Goal: Navigation & Orientation: Find specific page/section

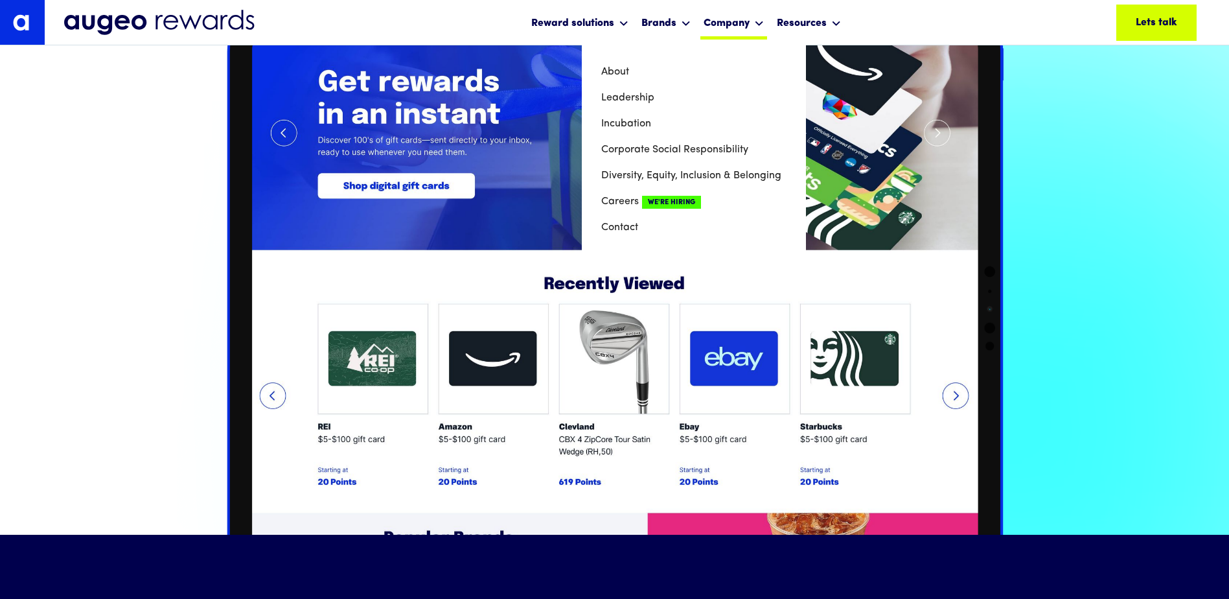
scroll to position [1437, 0]
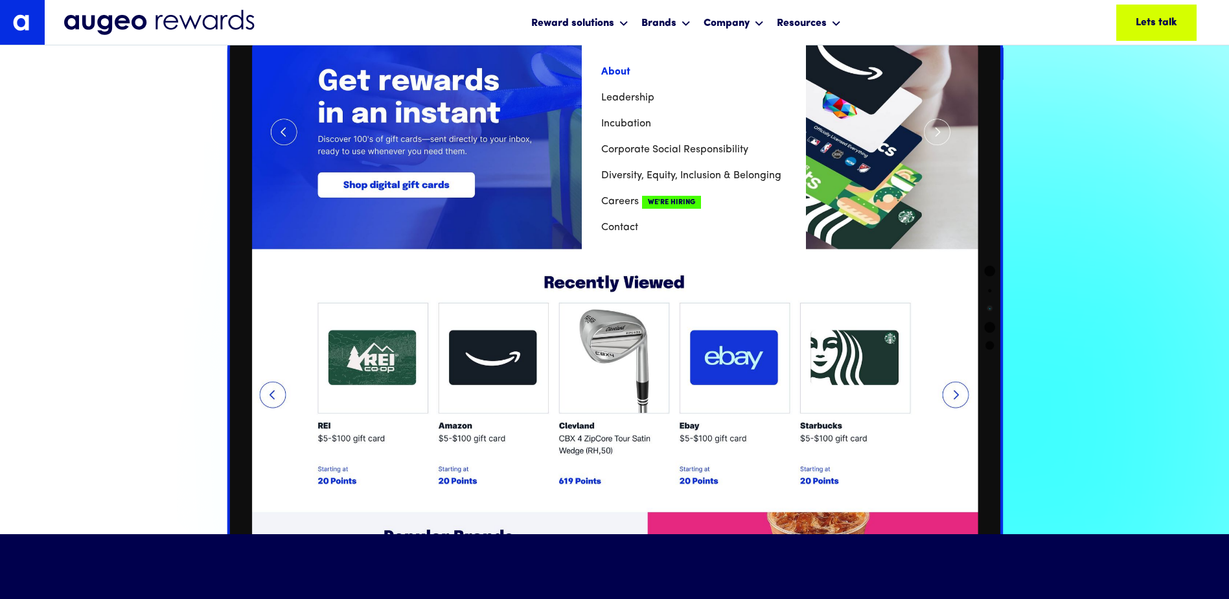
click at [621, 78] on link "About" at bounding box center [693, 72] width 185 height 26
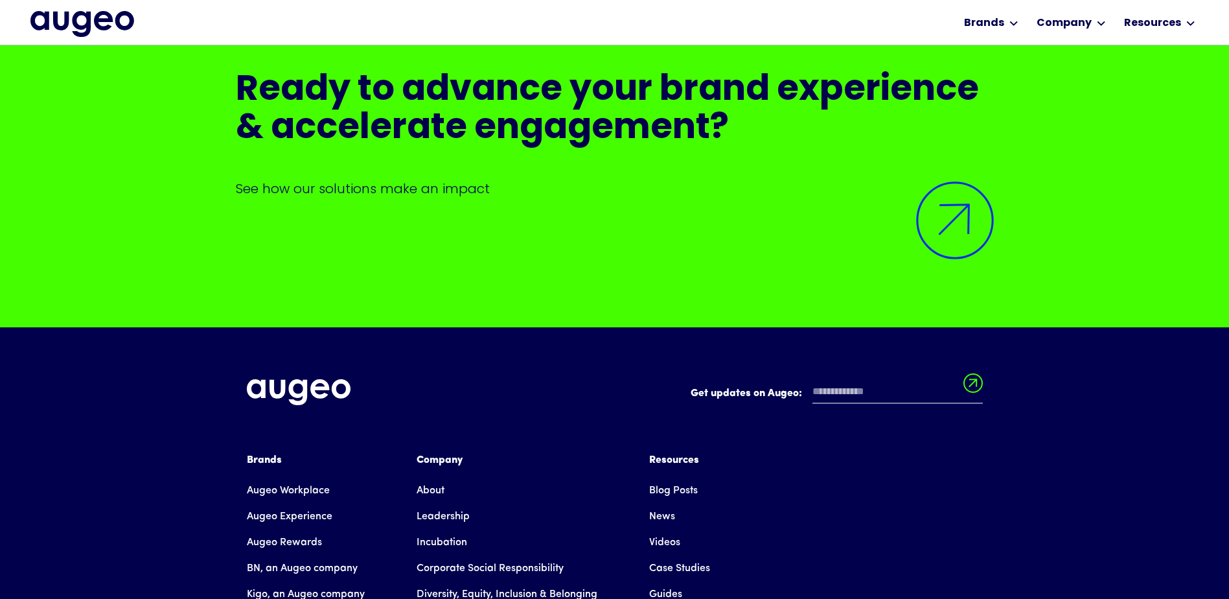
scroll to position [10713, 0]
click at [664, 503] on link "News" at bounding box center [662, 516] width 26 height 26
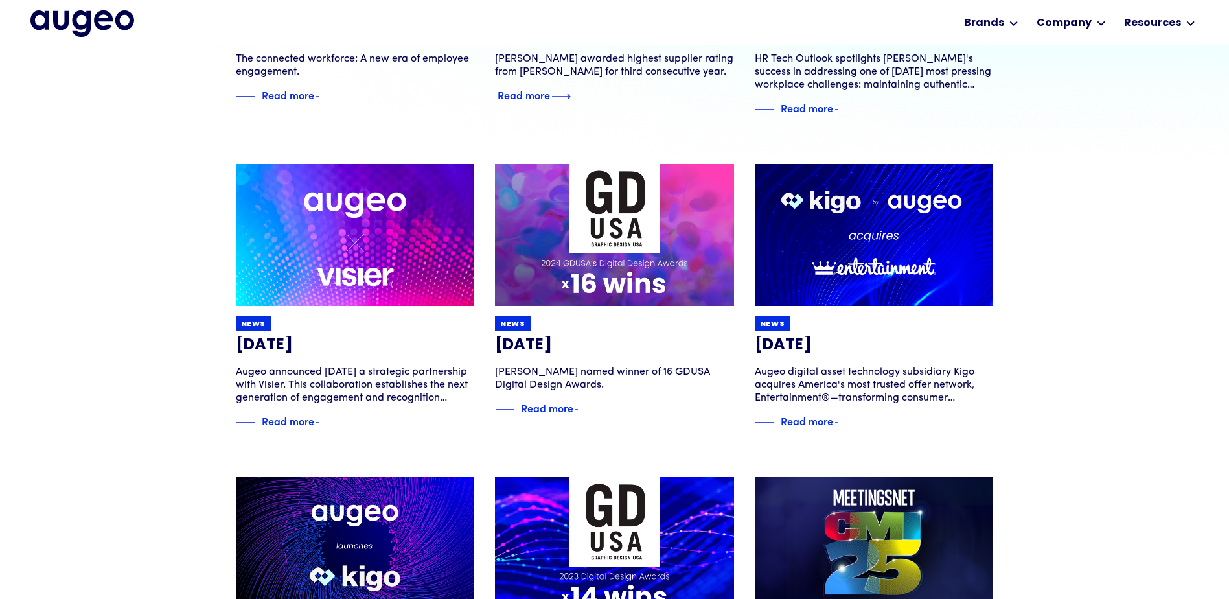
scroll to position [392, 0]
